Goal: Task Accomplishment & Management: Use online tool/utility

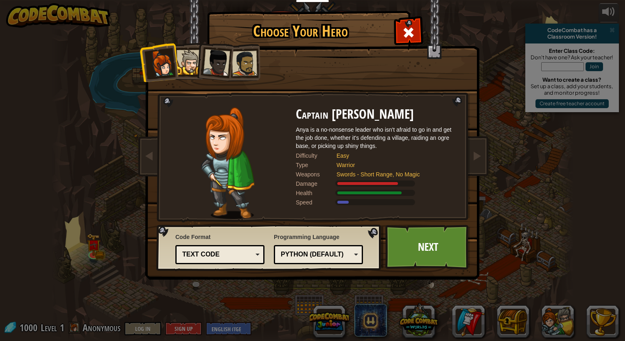
click at [193, 68] on div at bounding box center [189, 62] width 25 height 25
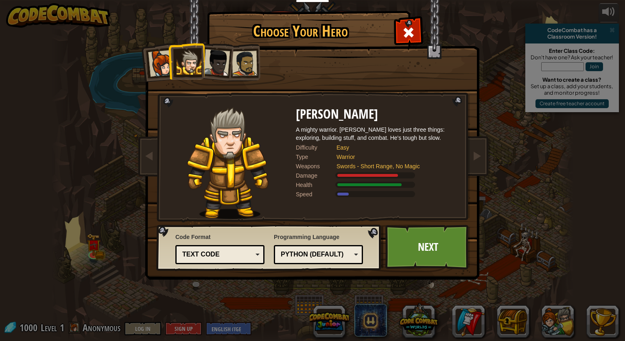
click at [207, 63] on div at bounding box center [216, 62] width 27 height 27
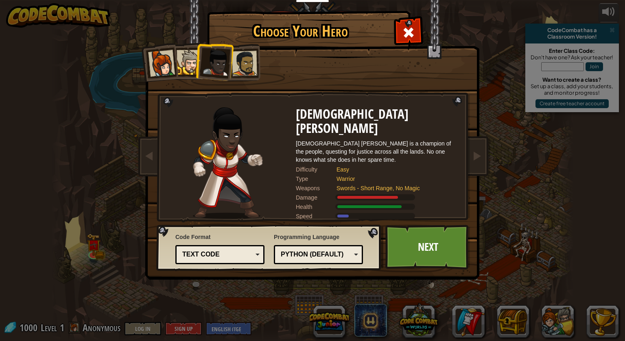
click at [248, 62] on div at bounding box center [244, 63] width 25 height 25
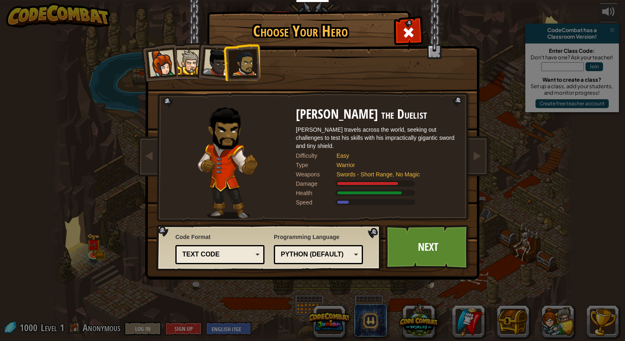
click at [197, 62] on li at bounding box center [214, 61] width 40 height 40
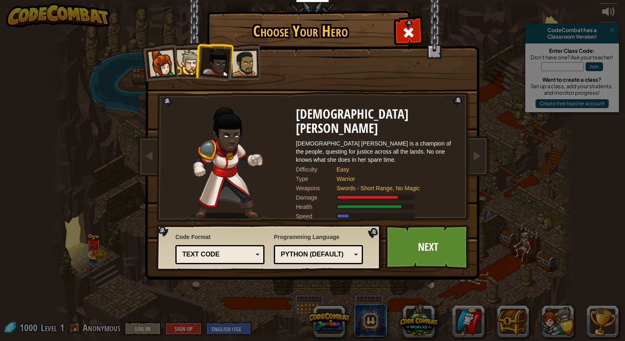
click at [180, 59] on div at bounding box center [189, 62] width 25 height 25
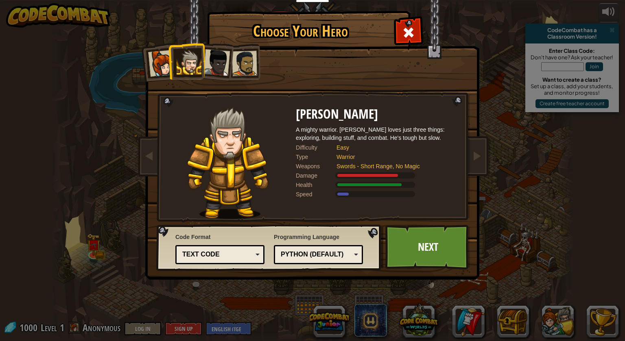
click at [169, 62] on li at bounding box center [186, 61] width 37 height 37
click at [162, 63] on div at bounding box center [161, 63] width 27 height 27
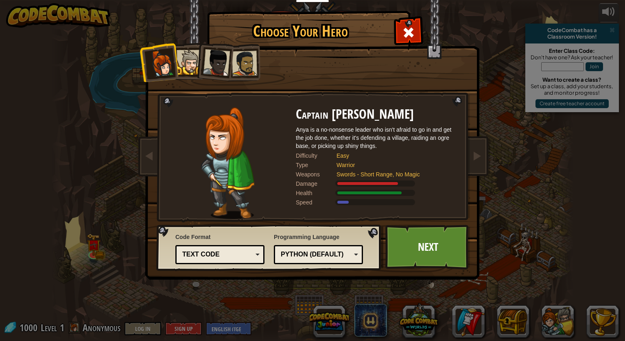
click at [248, 57] on div at bounding box center [244, 63] width 25 height 25
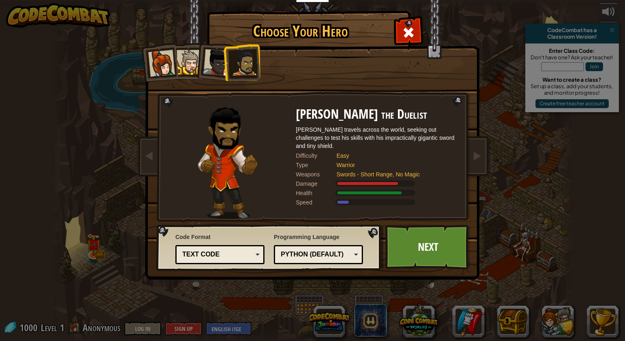
click at [222, 249] on div "Text code" at bounding box center [220, 255] width 79 height 13
click at [276, 242] on div "Programming Language Python (Default) JavaScript Lua C++ Java (Experimental) Py…" at bounding box center [318, 248] width 89 height 35
click at [419, 242] on link "Next" at bounding box center [427, 247] width 85 height 45
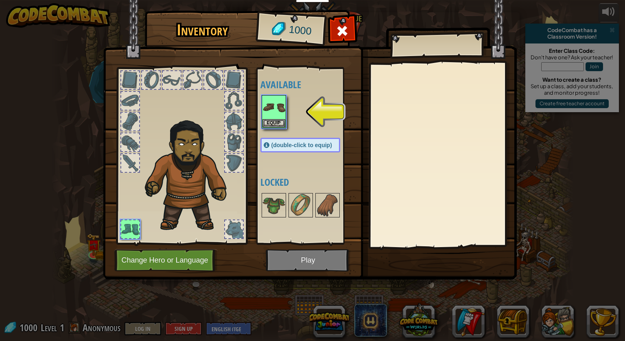
drag, startPoint x: 333, startPoint y: 273, endPoint x: 327, endPoint y: 256, distance: 18.2
click at [333, 271] on img at bounding box center [310, 132] width 414 height 295
click at [327, 256] on img at bounding box center [310, 132] width 414 height 295
click at [273, 98] on img at bounding box center [274, 107] width 23 height 23
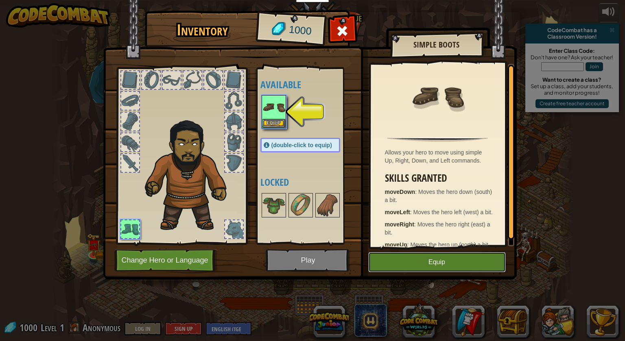
click at [427, 257] on button "Equip" at bounding box center [437, 262] width 138 height 20
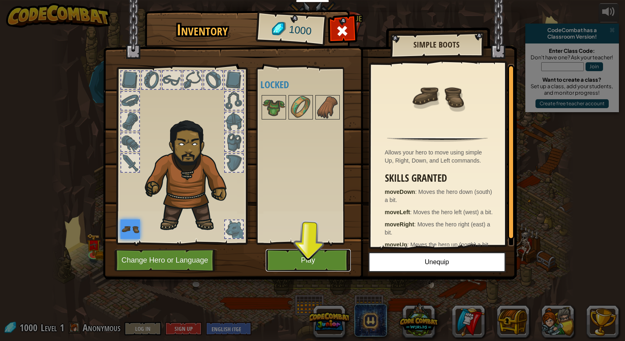
click at [302, 264] on button "Play" at bounding box center [308, 260] width 85 height 22
click at [303, 262] on button "Play" at bounding box center [308, 260] width 85 height 22
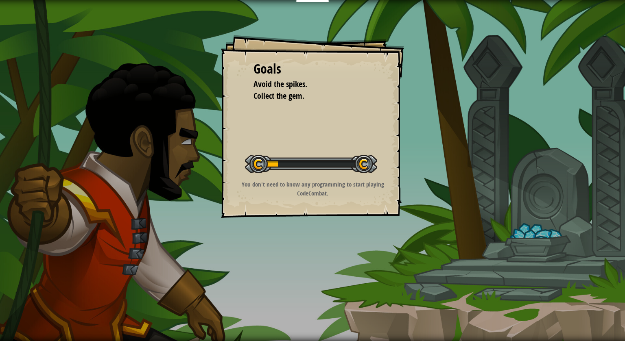
click at [326, 163] on div at bounding box center [311, 164] width 132 height 18
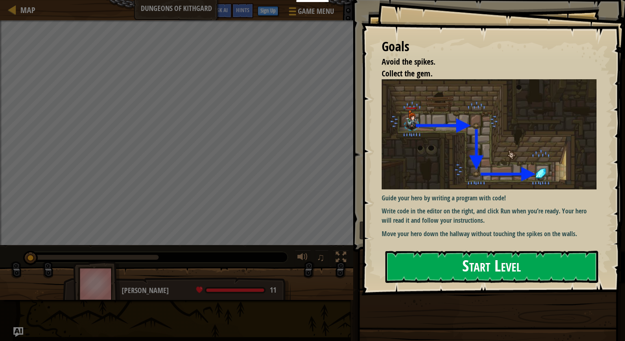
click at [451, 251] on button "Start Level" at bounding box center [491, 267] width 213 height 32
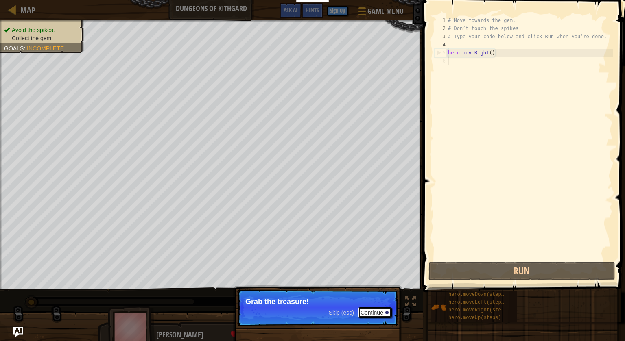
click at [385, 313] on button "Continue" at bounding box center [375, 313] width 34 height 11
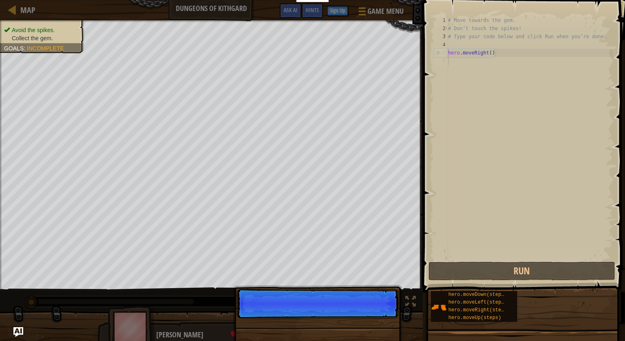
scroll to position [4, 0]
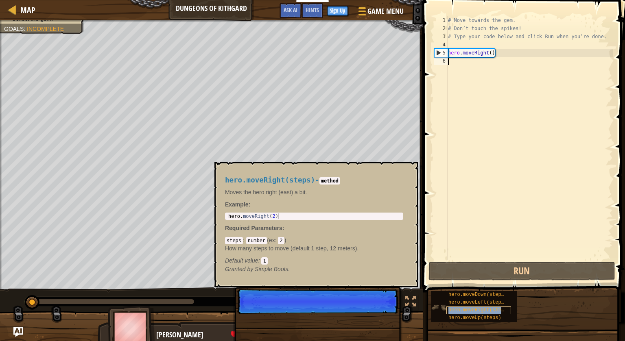
click at [481, 309] on span "hero.moveRight(steps)" at bounding box center [479, 311] width 61 height 6
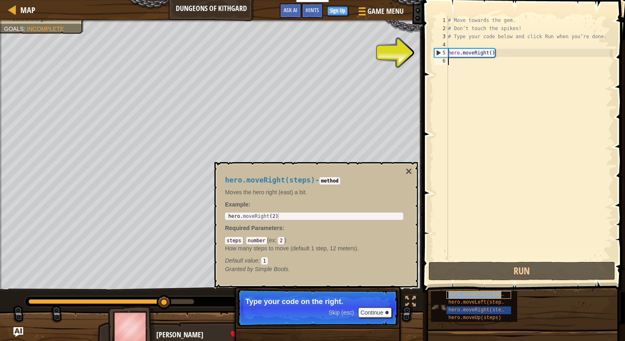
click at [465, 295] on span "hero.moveDown(steps)" at bounding box center [478, 295] width 59 height 6
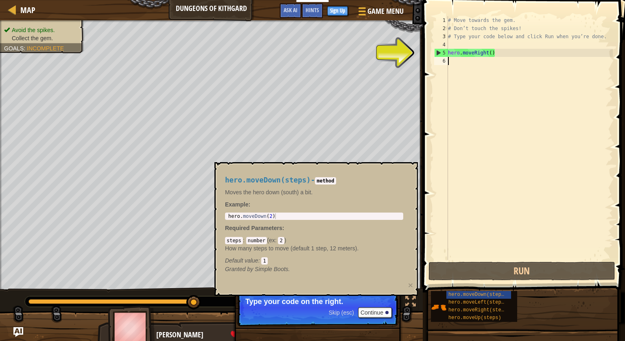
click at [485, 70] on div "# Move towards the gem. # Don’t touch the spikes! # Type your code below and cl…" at bounding box center [529, 146] width 166 height 260
drag, startPoint x: 481, startPoint y: 67, endPoint x: 464, endPoint y: 59, distance: 19.0
click at [479, 66] on div "# Move towards the gem. # Don’t touch the spikes! # Type your code below and cl…" at bounding box center [529, 146] width 166 height 260
click at [490, 296] on span "hero.moveDown(steps)" at bounding box center [478, 295] width 59 height 6
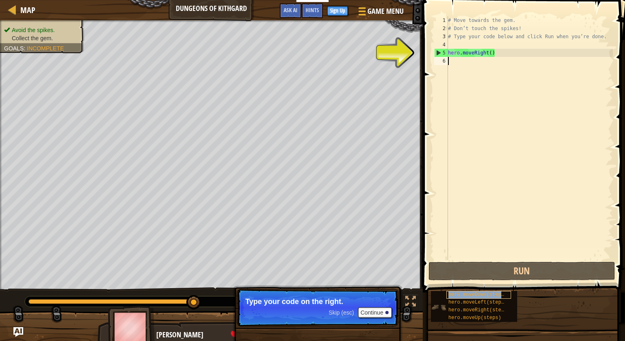
click at [490, 295] on span "hero.moveDown(steps)" at bounding box center [478, 295] width 59 height 6
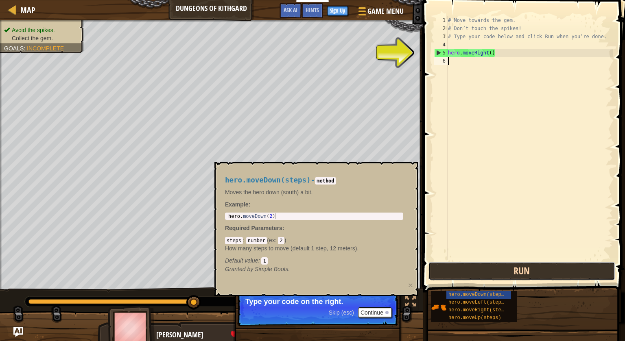
click at [501, 270] on button "Run" at bounding box center [522, 271] width 187 height 19
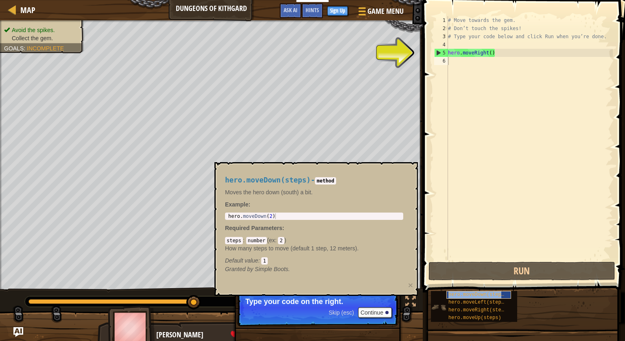
click at [486, 293] on span "hero.moveDown(steps)" at bounding box center [478, 295] width 59 height 6
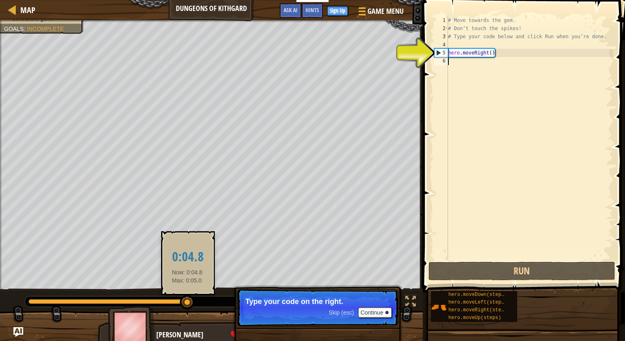
drag, startPoint x: 187, startPoint y: 304, endPoint x: 199, endPoint y: 299, distance: 13.1
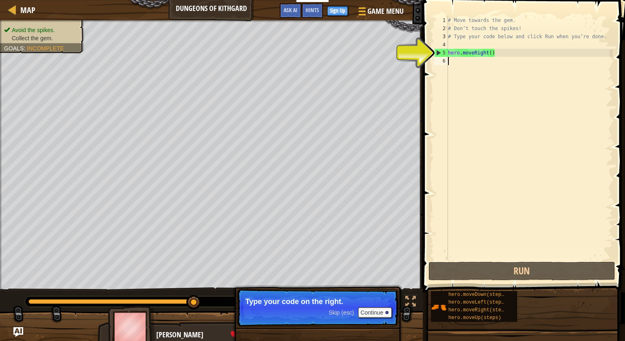
drag, startPoint x: 191, startPoint y: 301, endPoint x: 225, endPoint y: 298, distance: 33.9
click at [225, 298] on div at bounding box center [191, 302] width 333 height 11
click at [373, 313] on button "Continue" at bounding box center [375, 313] width 34 height 11
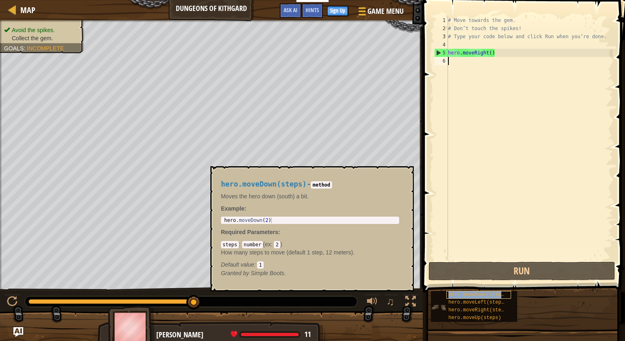
click at [484, 293] on span "hero.moveDown(steps)" at bounding box center [478, 295] width 59 height 6
type textarea "hero.moveDown(2)"
click at [298, 221] on div "hero . moveDown ( 2 )" at bounding box center [310, 226] width 175 height 17
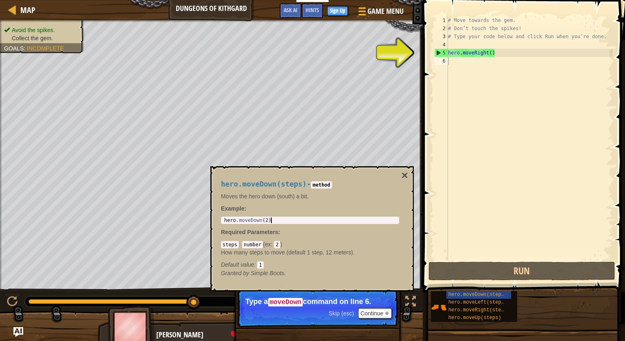
click at [442, 55] on div "5" at bounding box center [441, 53] width 13 height 8
type textarea "m"
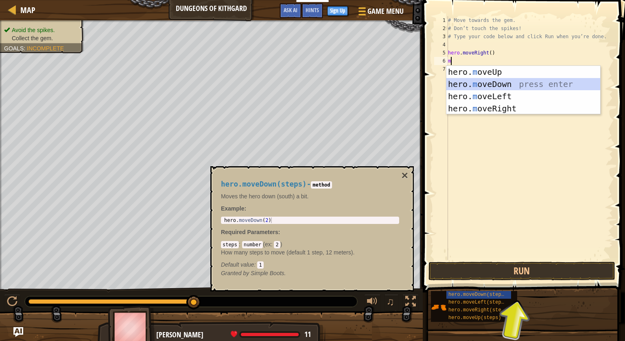
click at [490, 84] on div "hero. m oveUp press enter hero. m oveDown press enter hero. m oveLeft press ent…" at bounding box center [523, 102] width 154 height 73
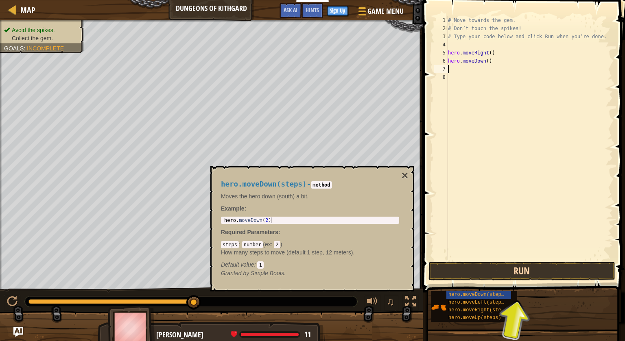
drag, startPoint x: 549, startPoint y: 259, endPoint x: 547, endPoint y: 267, distance: 7.8
click at [548, 262] on div "1 2 3 4 5 6 7 8 # Move towards the gem. # Don’t touch the spikes! # Type your c…" at bounding box center [522, 162] width 205 height 317
click at [546, 273] on button "Run" at bounding box center [522, 271] width 187 height 19
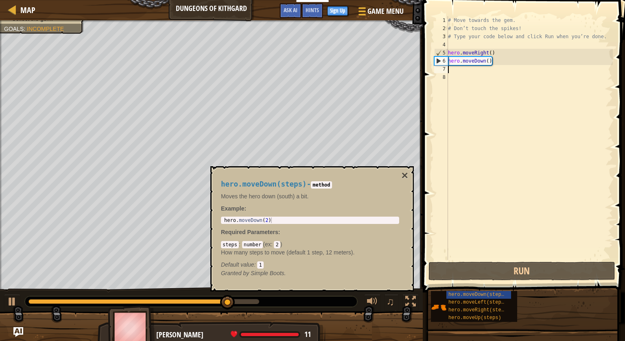
click at [460, 67] on div "# Move towards the gem. # Don’t touch the spikes! # Type your code below and cl…" at bounding box center [529, 146] width 166 height 260
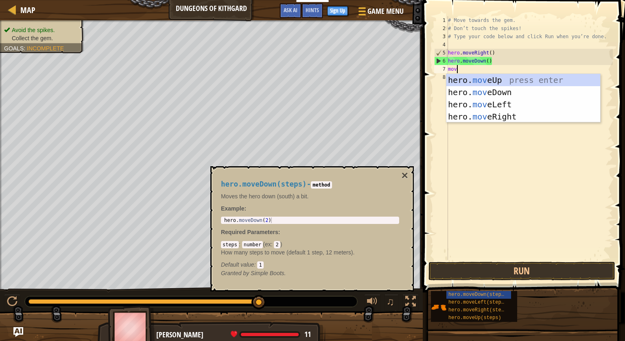
type textarea "move"
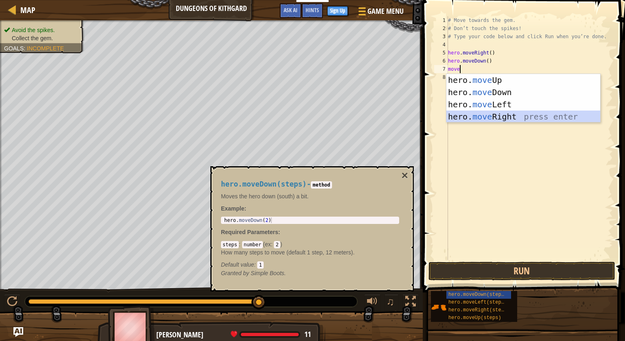
click at [486, 115] on div "hero. move Up press enter hero. move Down press enter hero. move Left press ent…" at bounding box center [523, 110] width 154 height 73
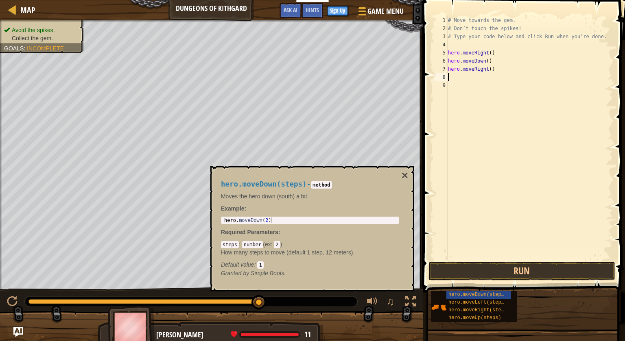
click at [522, 261] on span at bounding box center [524, 134] width 209 height 317
click at [525, 273] on button "Run" at bounding box center [522, 271] width 187 height 19
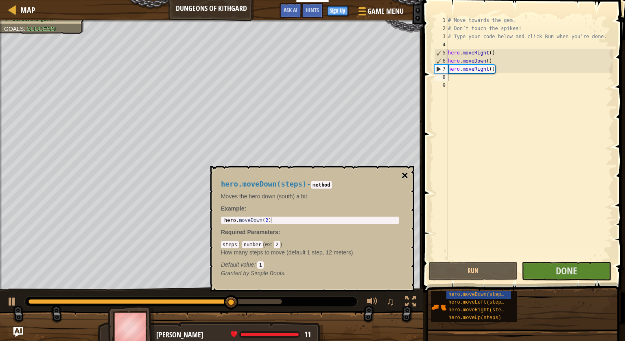
click at [407, 177] on button "×" at bounding box center [405, 175] width 7 height 11
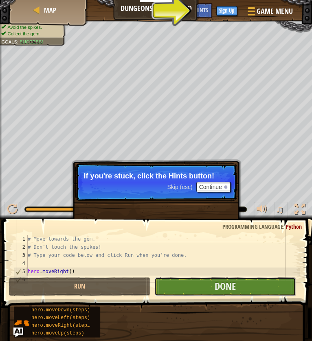
click at [256, 280] on button "Done" at bounding box center [224, 287] width 141 height 19
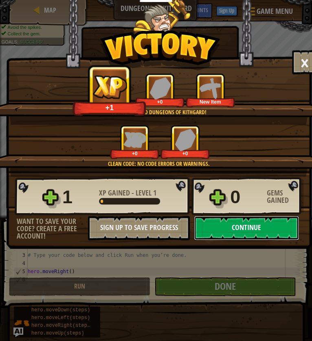
click at [228, 221] on button "Continue" at bounding box center [246, 228] width 105 height 24
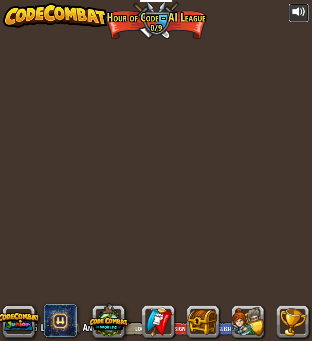
click at [294, 13] on div at bounding box center [298, 11] width 13 height 13
